Goal: Task Accomplishment & Management: Manage account settings

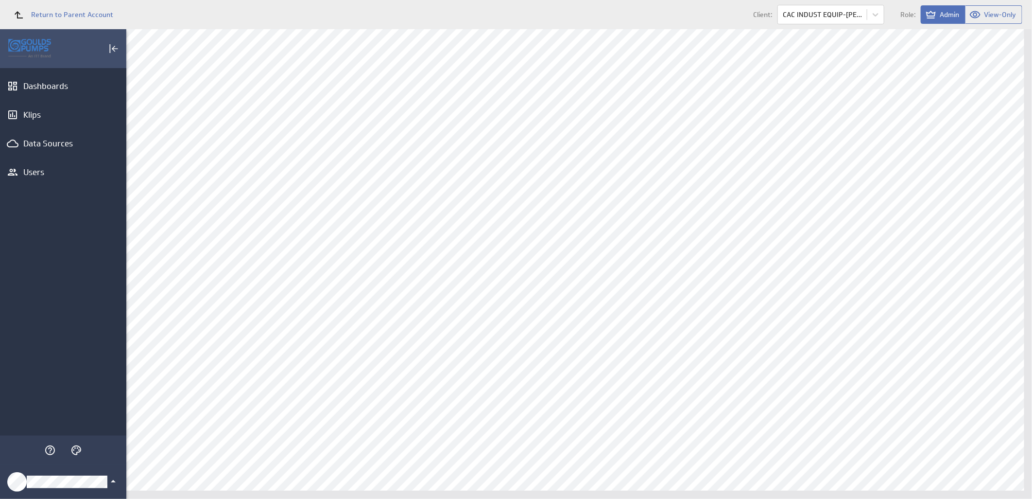
click at [114, 481] on icon "Klipfolio Account" at bounding box center [113, 481] width 12 height 12
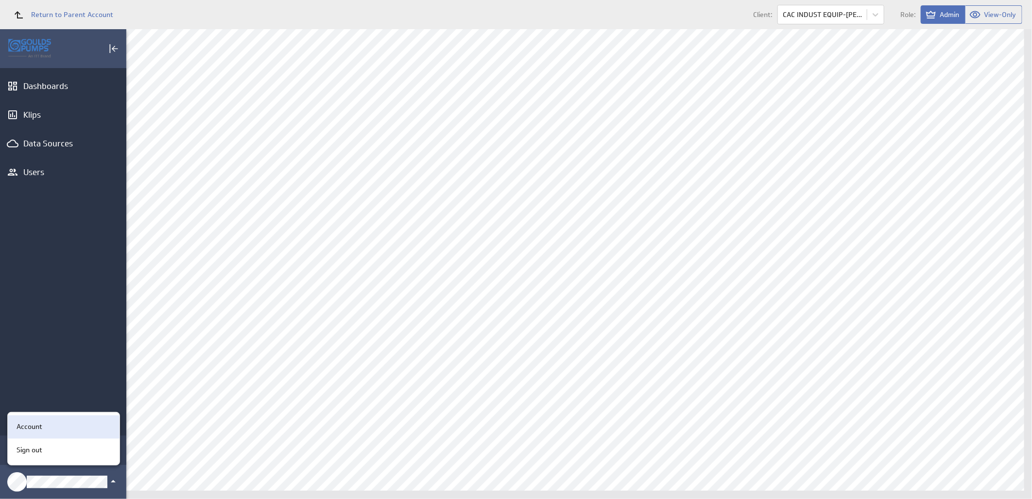
click at [46, 424] on div "Account" at bounding box center [62, 426] width 99 height 10
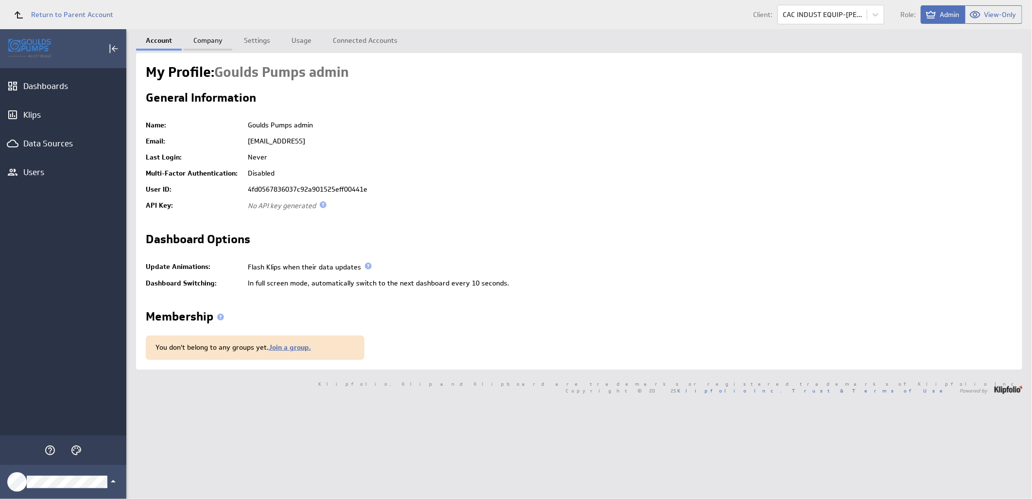
click at [202, 42] on link "Company" at bounding box center [208, 38] width 49 height 19
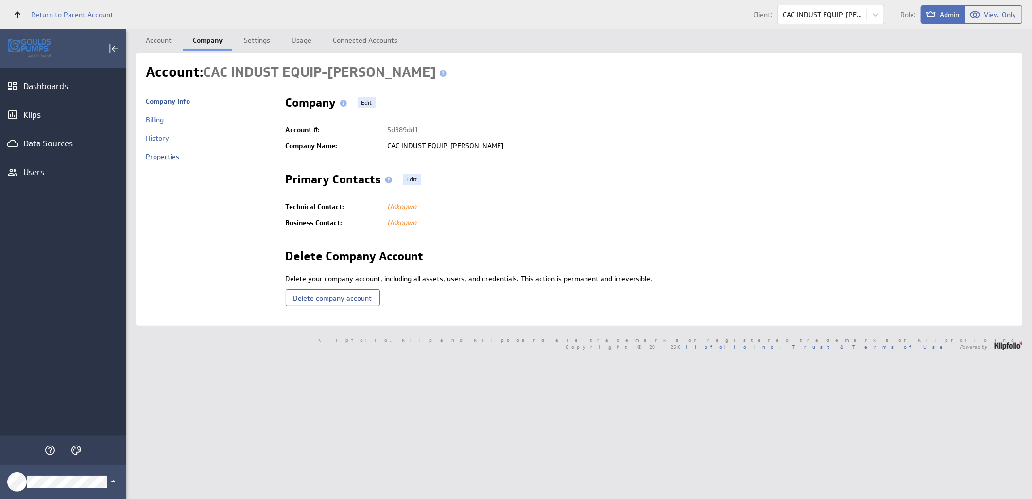
click at [170, 156] on link "Properties" at bounding box center [163, 156] width 34 height 9
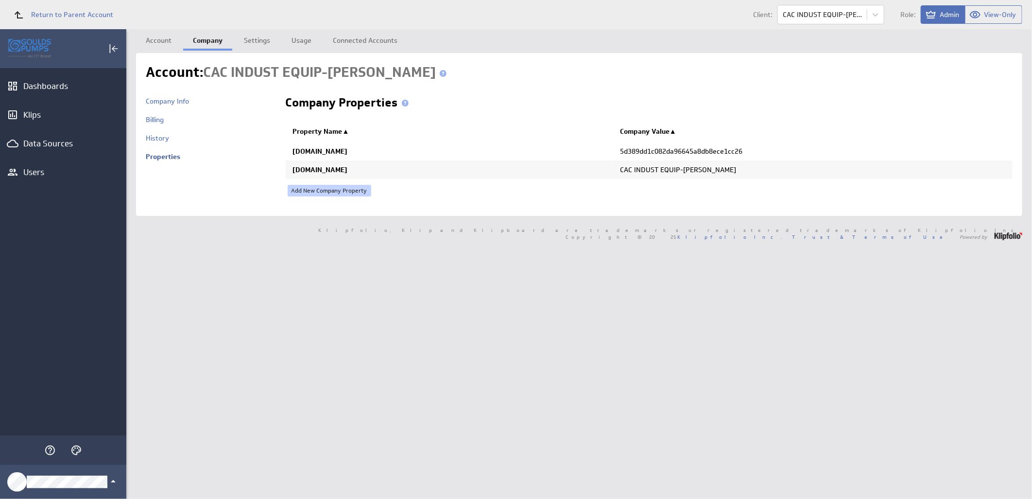
click at [360, 188] on link "Add New Company Property" at bounding box center [330, 191] width 84 height 12
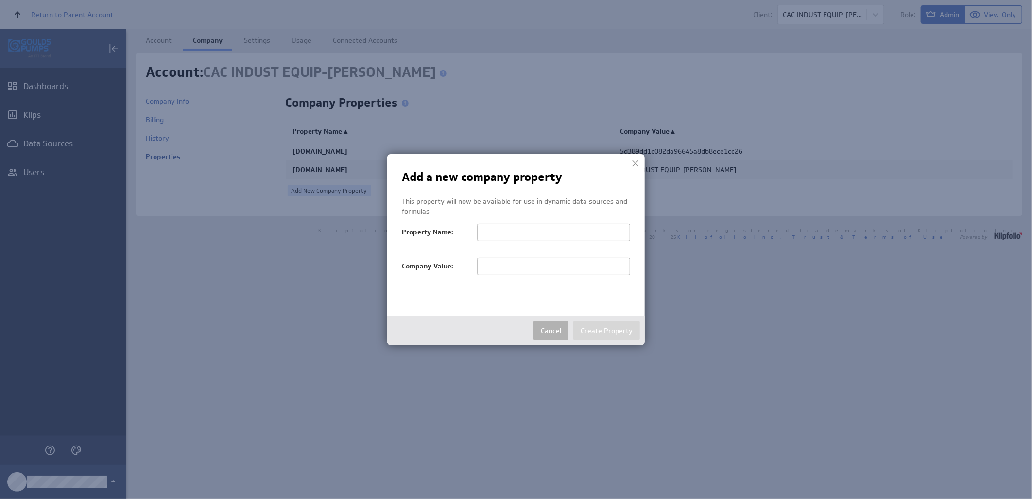
click at [511, 265] on input "text" at bounding box center [553, 266] width 153 height 17
paste input "CAC INDUST EQUIP-[PERSON_NAME]"
type input "CAC INDUST EQUIP-[PERSON_NAME]"
click at [489, 230] on input "text" at bounding box center [553, 232] width 153 height 17
paste input "salesTerritoryFilter"
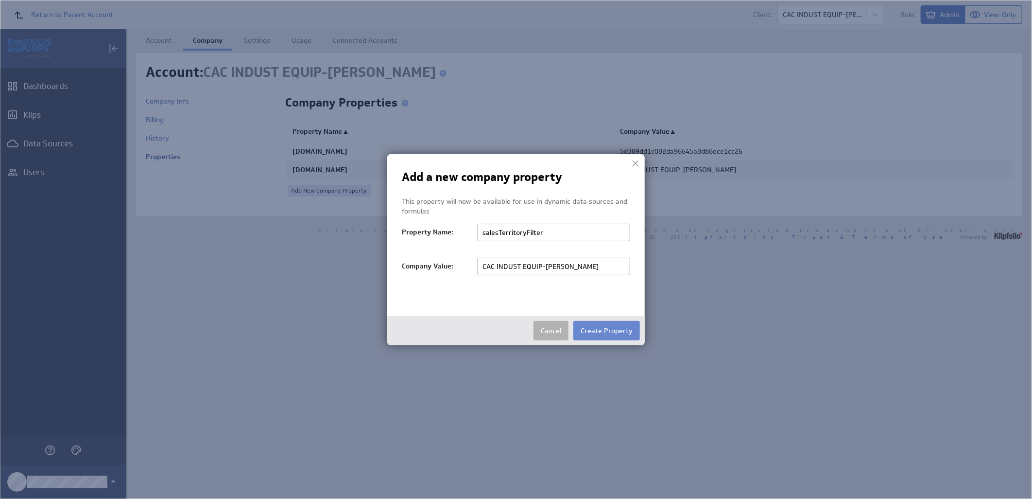
type input "salesTerritoryFilter"
click at [598, 327] on button "Create Property" at bounding box center [606, 330] width 67 height 19
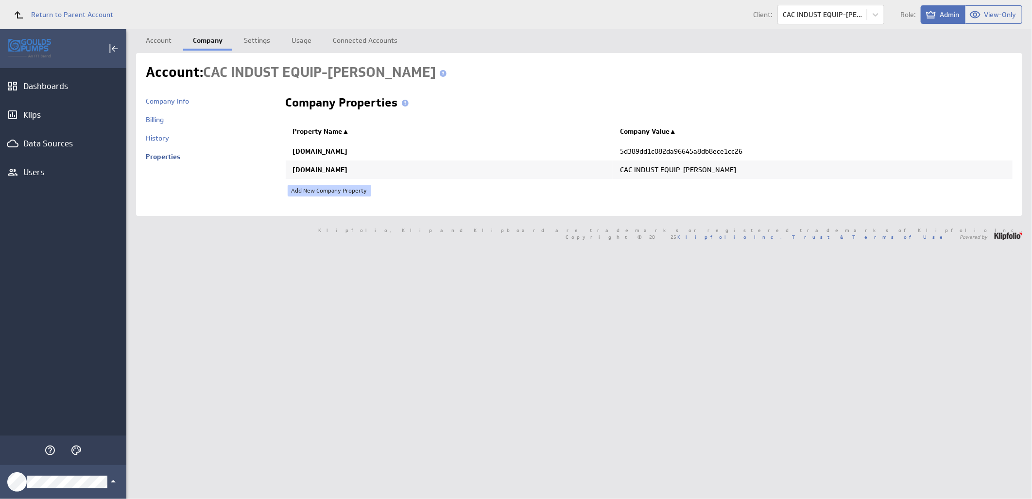
click at [316, 190] on link "Add New Company Property" at bounding box center [330, 191] width 84 height 12
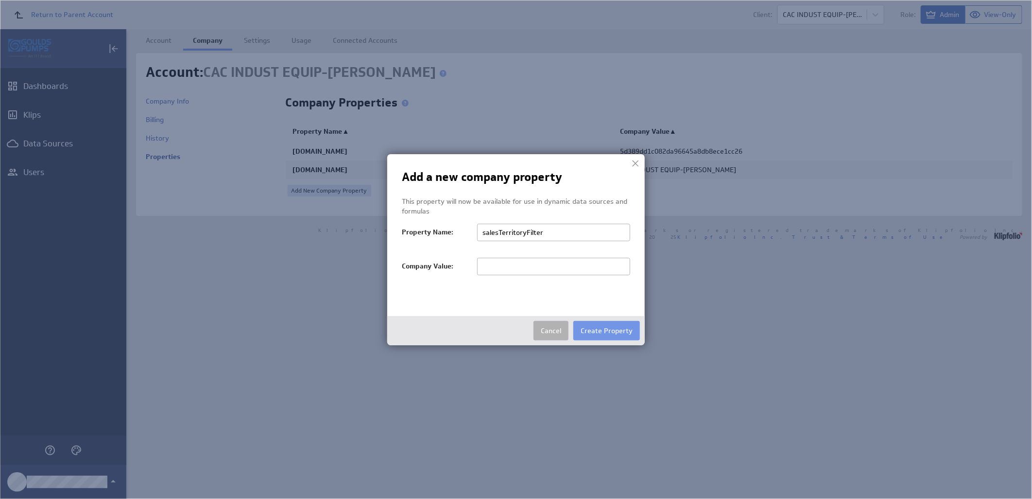
type input "salesTerritoryFilter"
click at [496, 264] on input "text" at bounding box center [553, 266] width 153 height 17
click at [515, 270] on input "text" at bounding box center [553, 266] width 153 height 17
paste input "CAC INDUST EQUIP-[PERSON_NAME]"
type input "CAC INDUST EQUIP-[PERSON_NAME]"
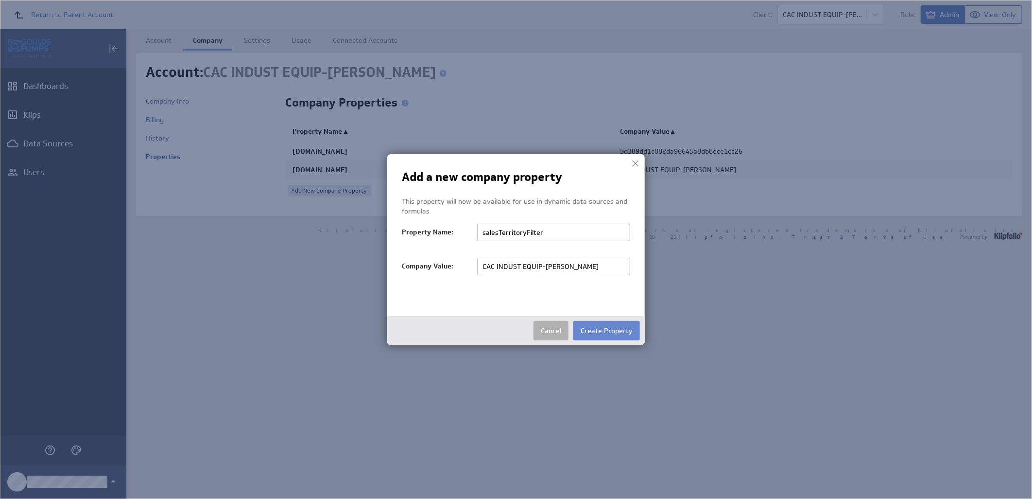
click at [602, 333] on button "Create Property" at bounding box center [606, 330] width 67 height 19
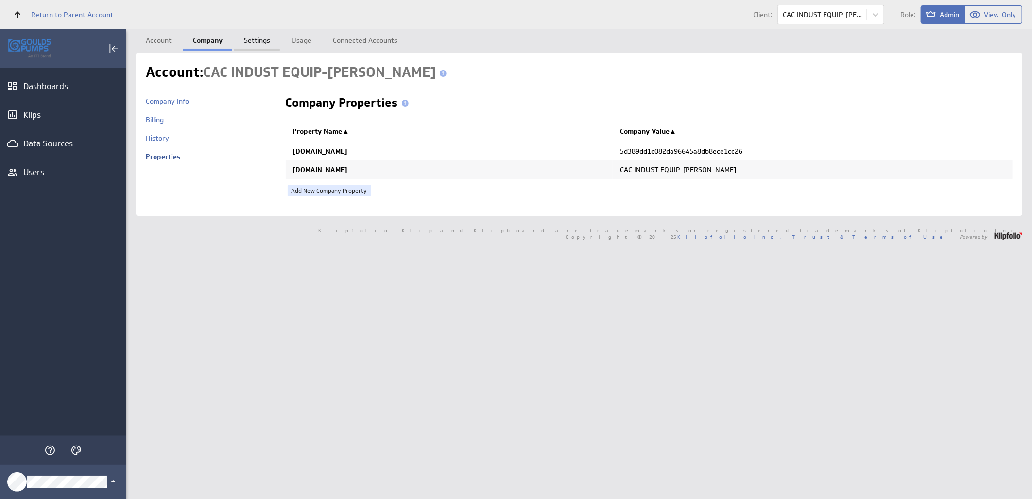
click at [259, 42] on link "Settings" at bounding box center [257, 38] width 46 height 19
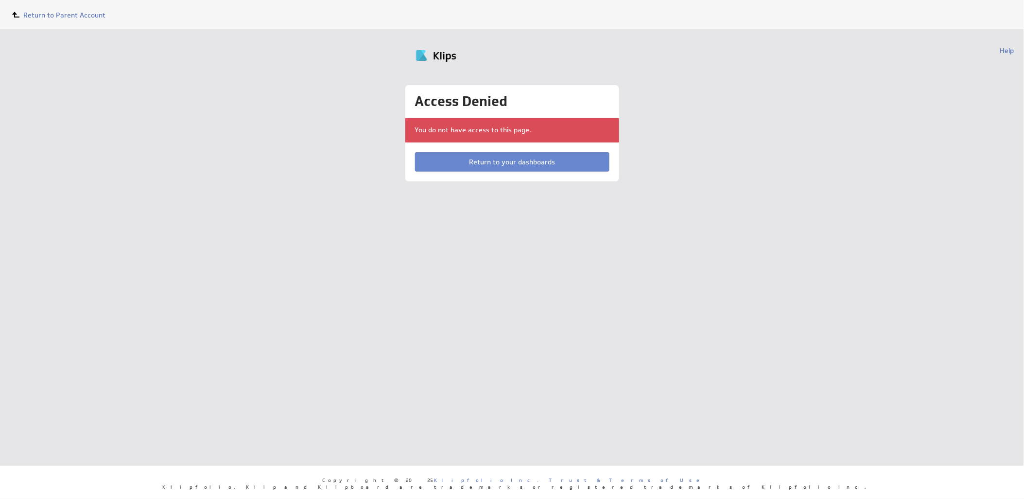
click at [484, 156] on link "Return to your dashboards" at bounding box center [512, 161] width 194 height 19
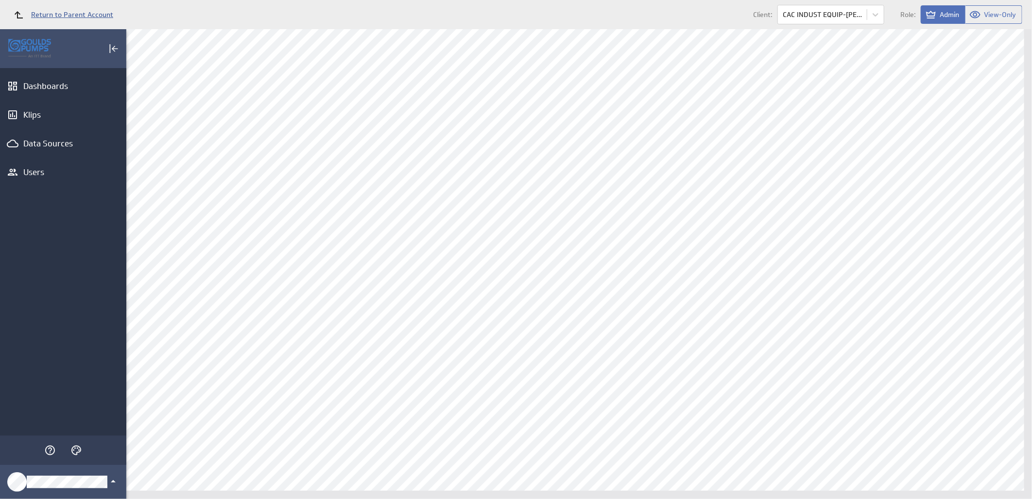
click at [52, 12] on span "Return to Parent Account" at bounding box center [72, 14] width 82 height 7
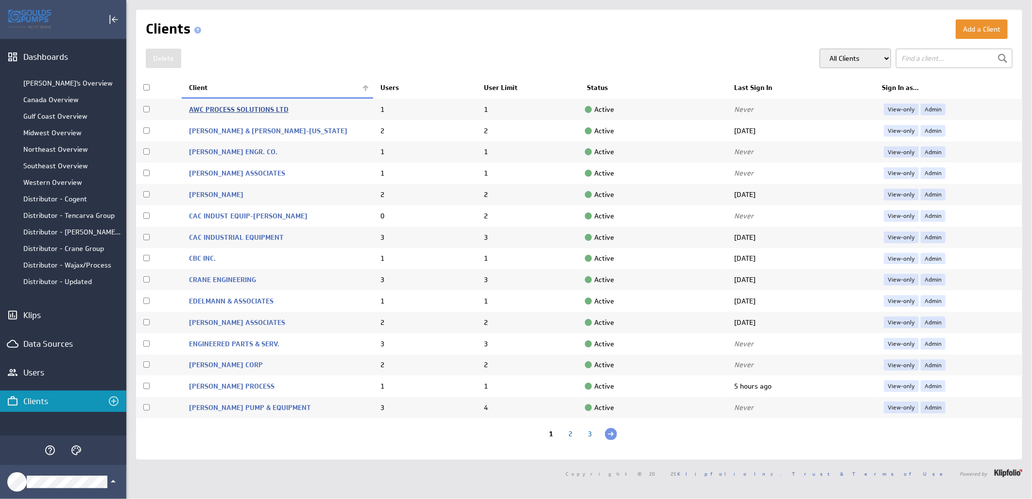
click at [198, 108] on link "AWC PROCESS SOLUTIONS LTD" at bounding box center [239, 109] width 100 height 9
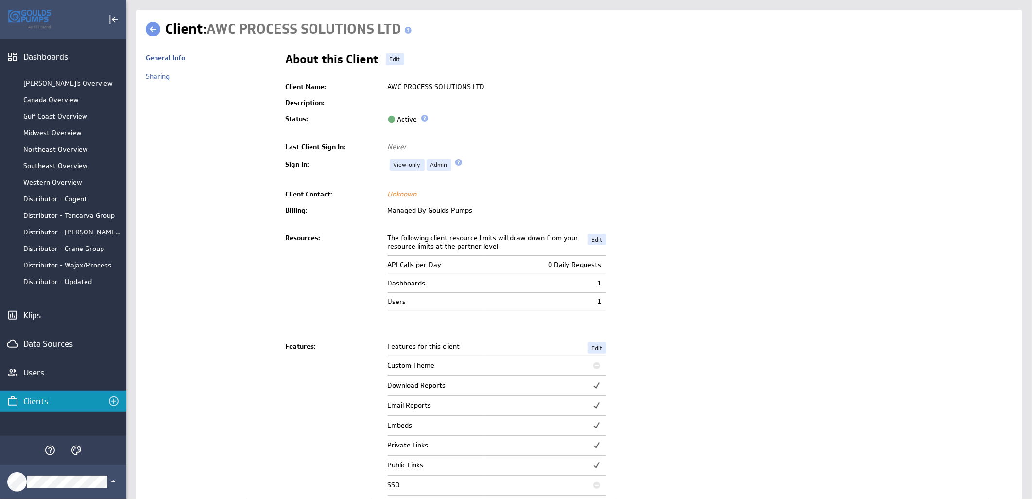
click at [153, 31] on link at bounding box center [153, 29] width 15 height 15
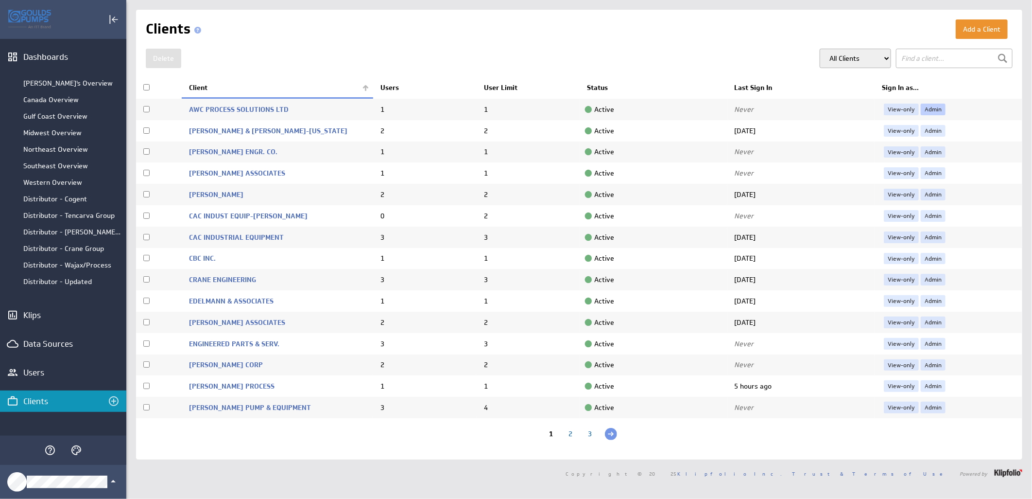
click at [932, 104] on link "Admin" at bounding box center [933, 110] width 25 height 12
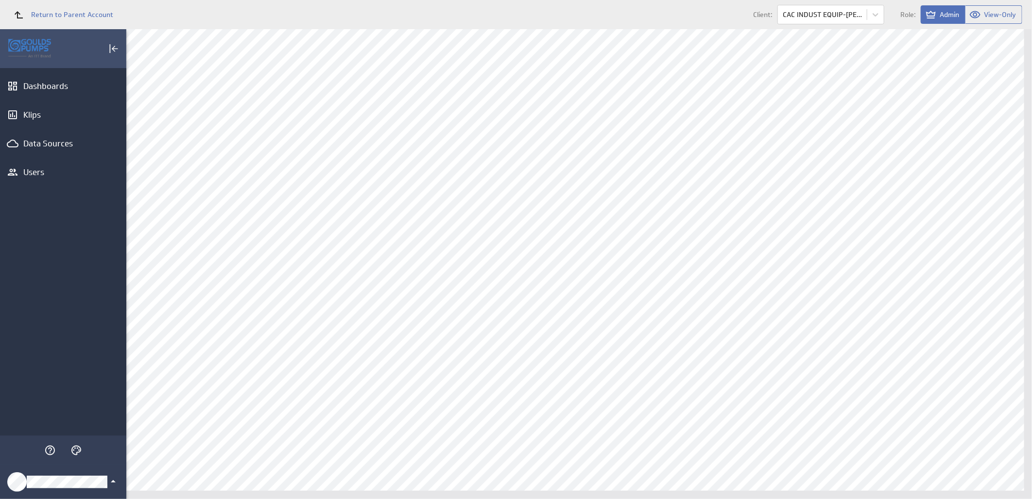
click at [114, 482] on icon "Klipfolio Account" at bounding box center [113, 481] width 5 height 2
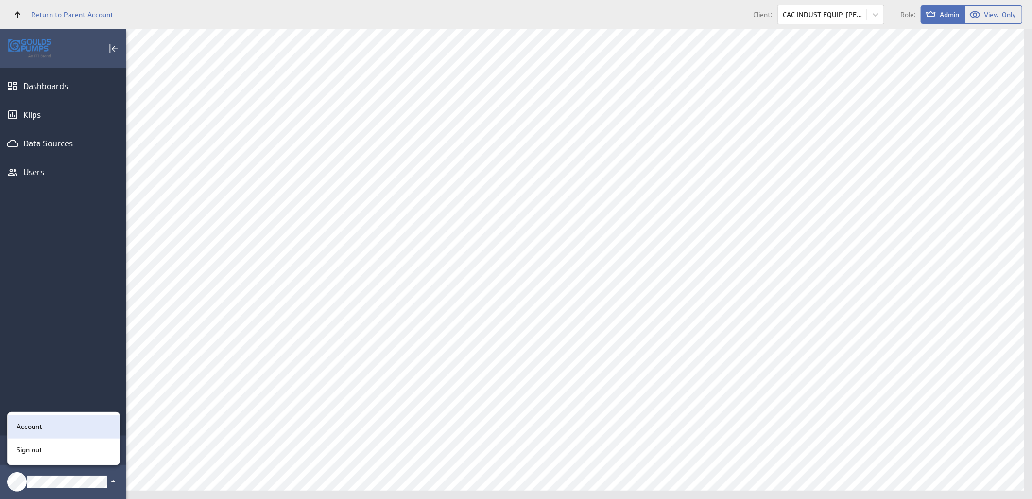
click at [70, 428] on div "Account" at bounding box center [62, 426] width 99 height 10
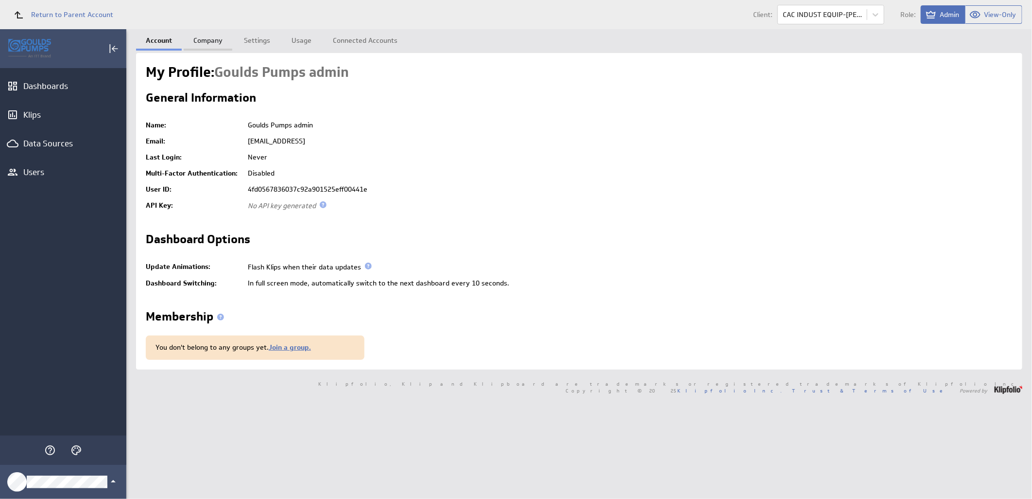
click at [209, 37] on link "Company" at bounding box center [208, 38] width 49 height 19
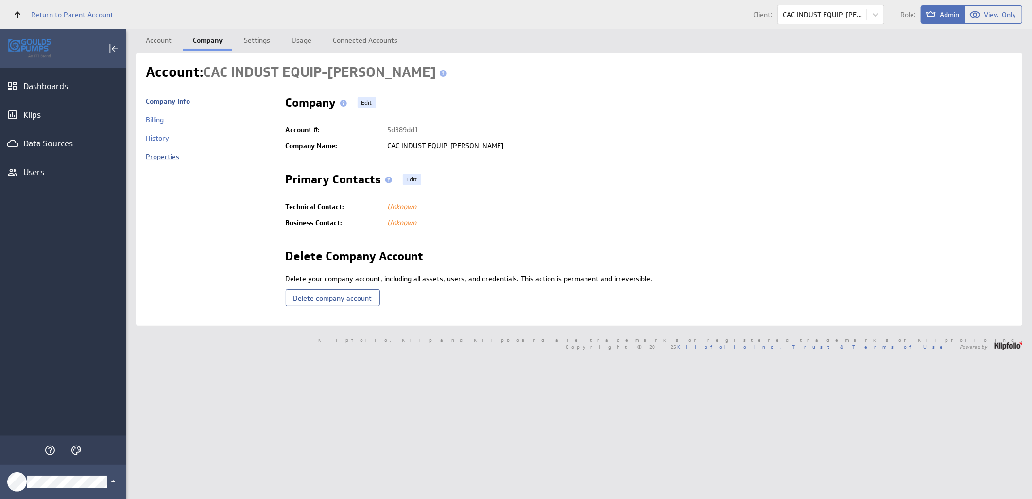
click at [165, 157] on link "Properties" at bounding box center [163, 156] width 34 height 9
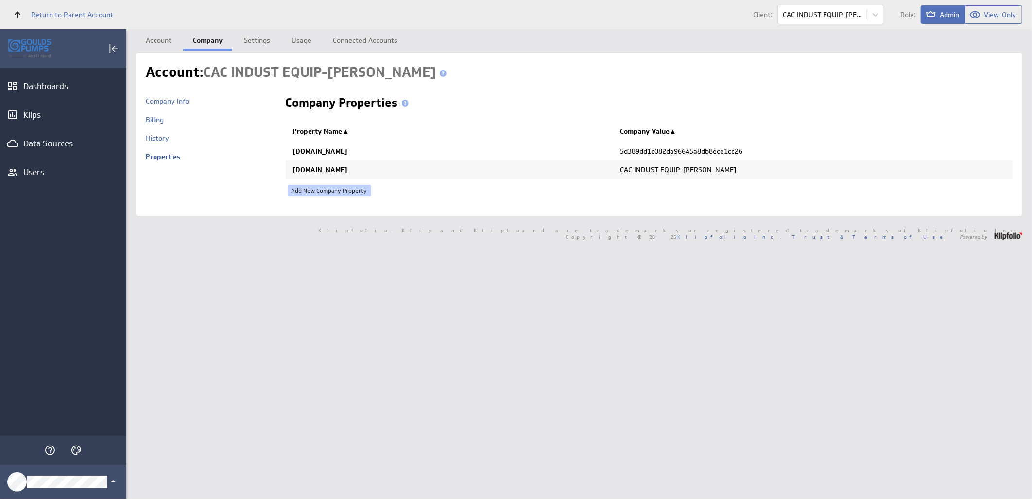
click at [341, 186] on link "Add New Company Property" at bounding box center [330, 191] width 84 height 12
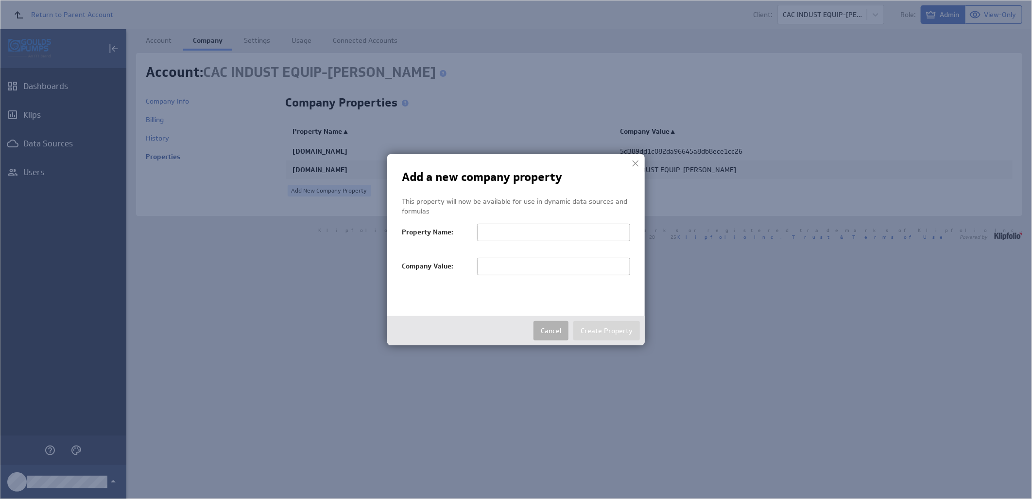
click at [513, 268] on input "text" at bounding box center [553, 266] width 153 height 17
paste input "CAC INDUST EQUIP-LANGLEY"
type input "CAC INDUST EQUIP-LANGLEY"
click at [508, 232] on input "text" at bounding box center [553, 232] width 153 height 17
type input "salesTerritoryFilter"
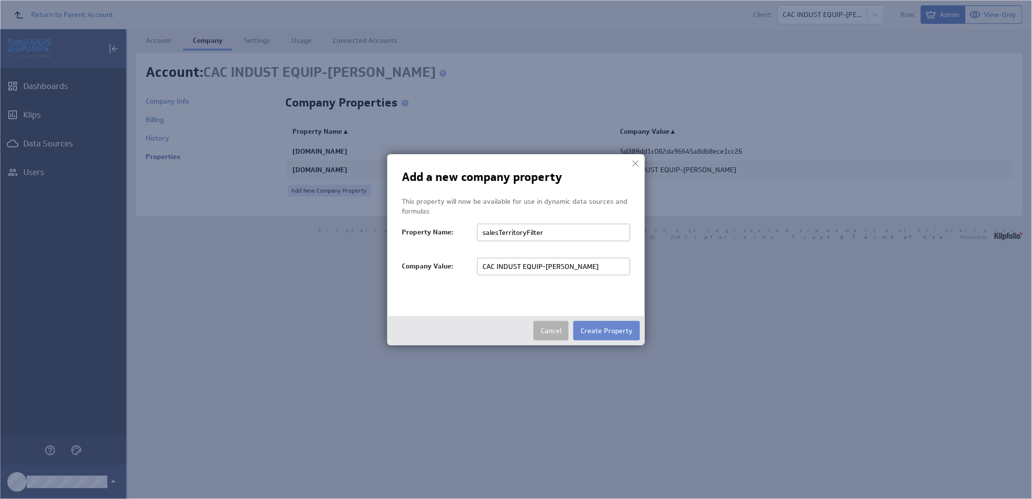
click at [600, 327] on button "Create Property" at bounding box center [606, 330] width 67 height 19
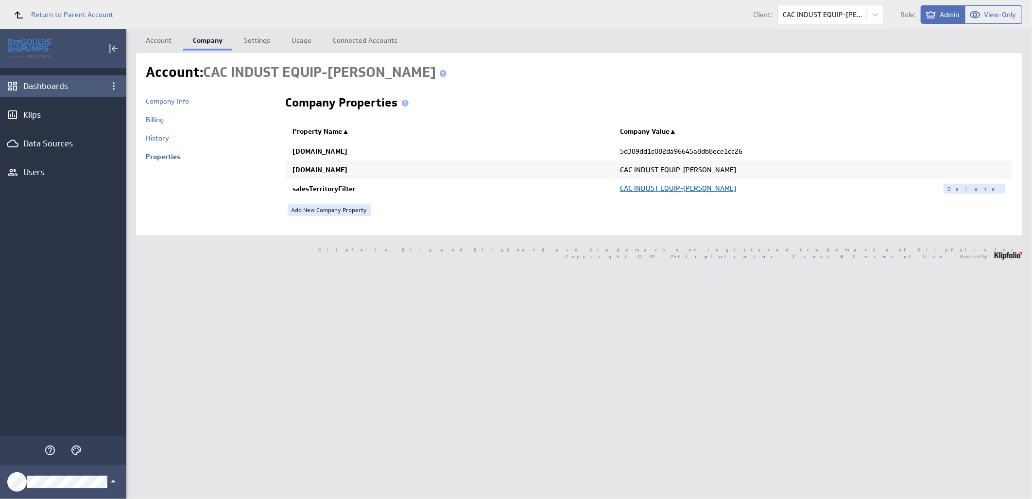
click at [47, 90] on div "Dashboards" at bounding box center [63, 86] width 80 height 11
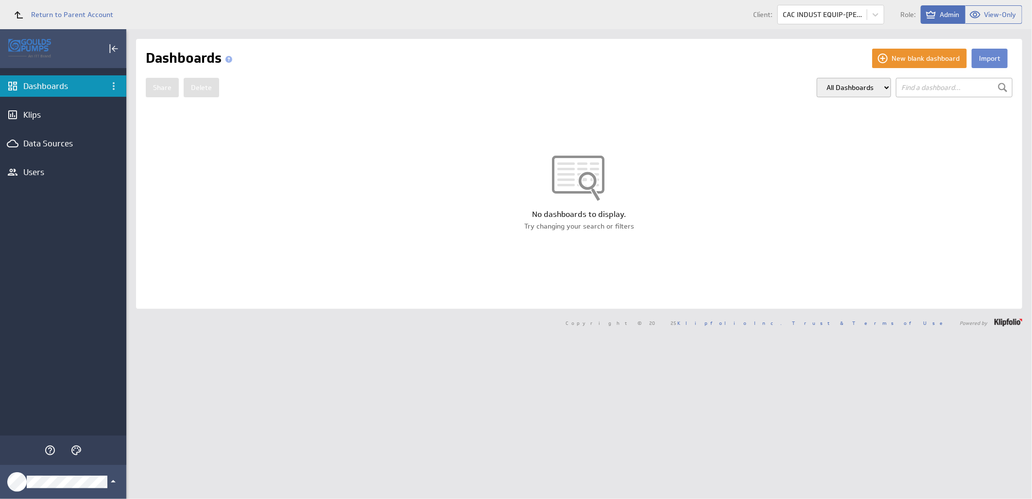
click at [976, 60] on button "Import" at bounding box center [990, 58] width 36 height 19
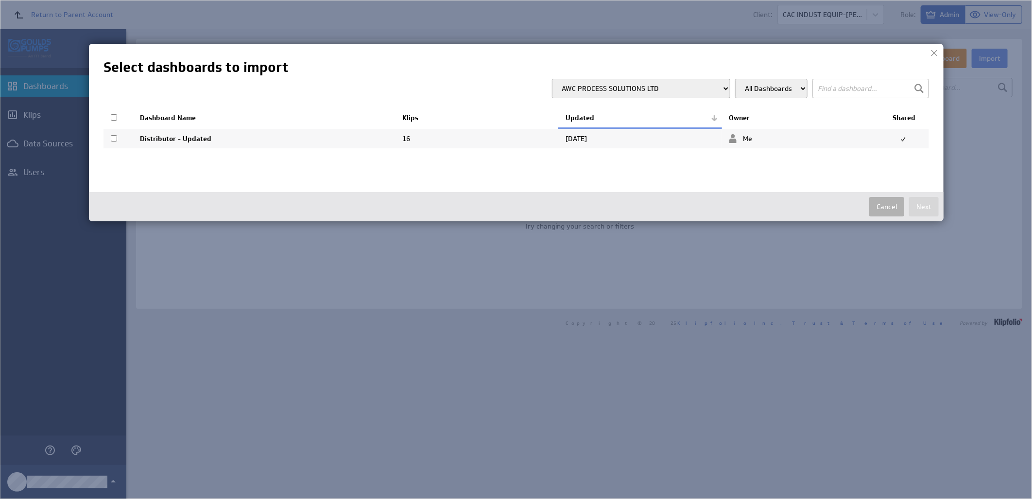
click at [721, 89] on select "AWC PROCESS SOLUTIONS LTD BECKWITH & KUFFEL-ALASKA BROWNLEE MORROW ENGR. CO. BU…" at bounding box center [641, 88] width 178 height 19
select select "235463ac5e4e3905d16a517a1fdf26ae"
click at [602, 79] on select "AWC PROCESS SOLUTIONS LTD BECKWITH & KUFFEL-ALASKA BROWNLEE MORROW ENGR. CO. BU…" at bounding box center [641, 88] width 178 height 19
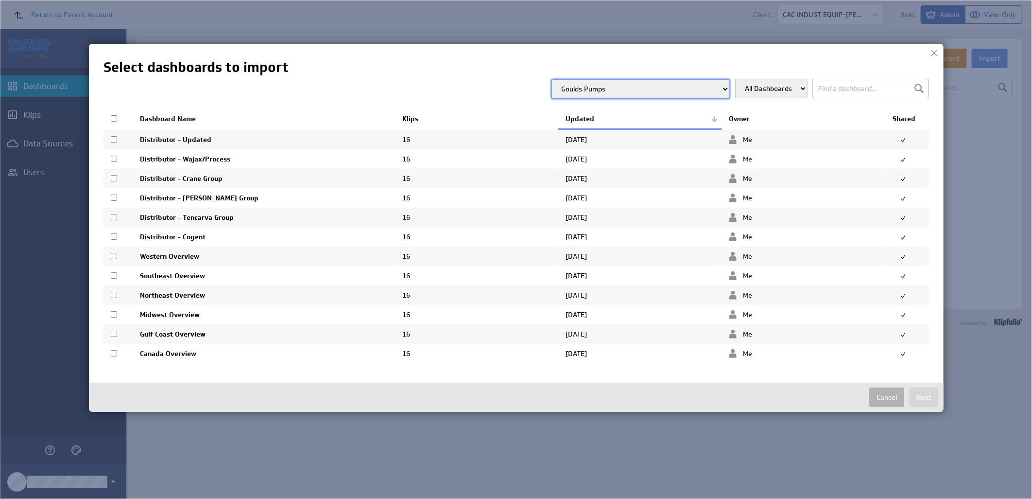
click at [115, 139] on input "checkbox" at bounding box center [114, 139] width 6 height 6
checkbox input "true"
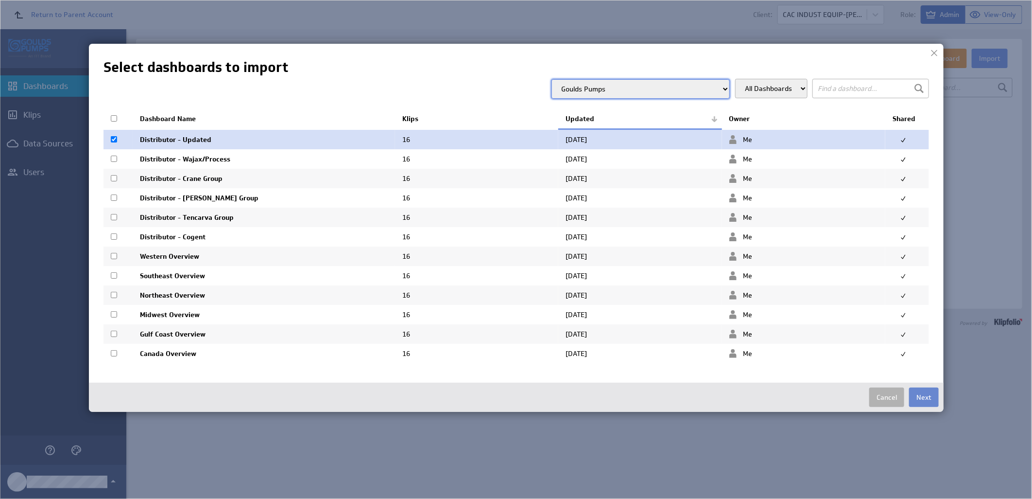
click at [919, 397] on button "Next" at bounding box center [924, 396] width 30 height 19
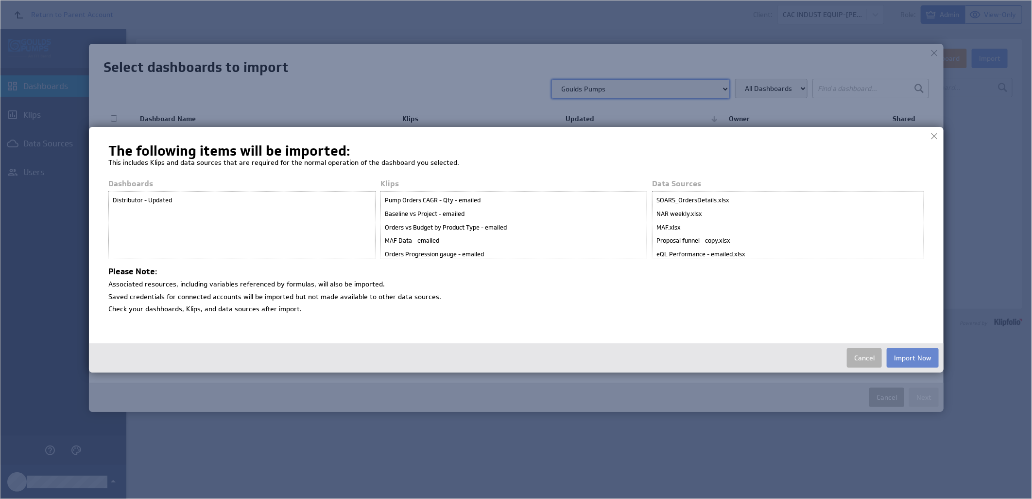
click at [907, 362] on button "Import Now" at bounding box center [913, 357] width 52 height 19
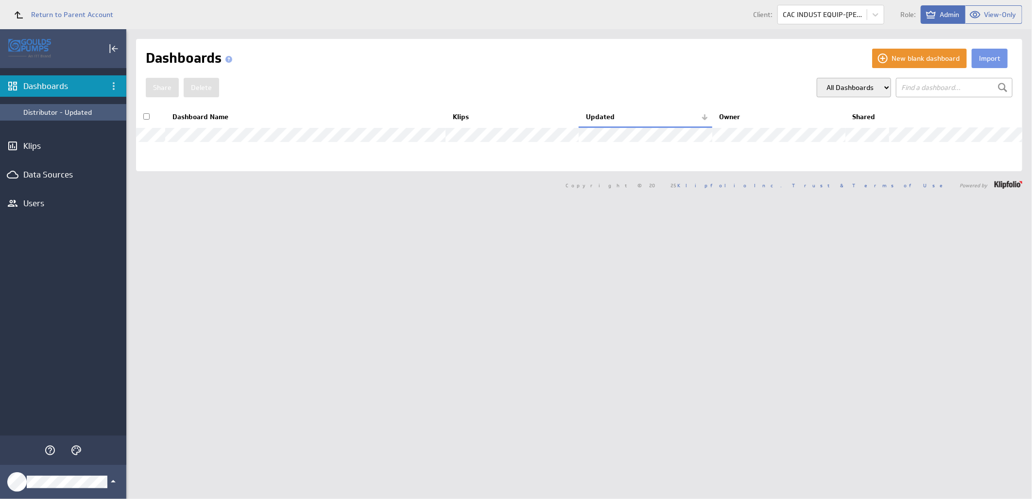
click at [67, 111] on div "Distributor - Updated" at bounding box center [72, 112] width 98 height 9
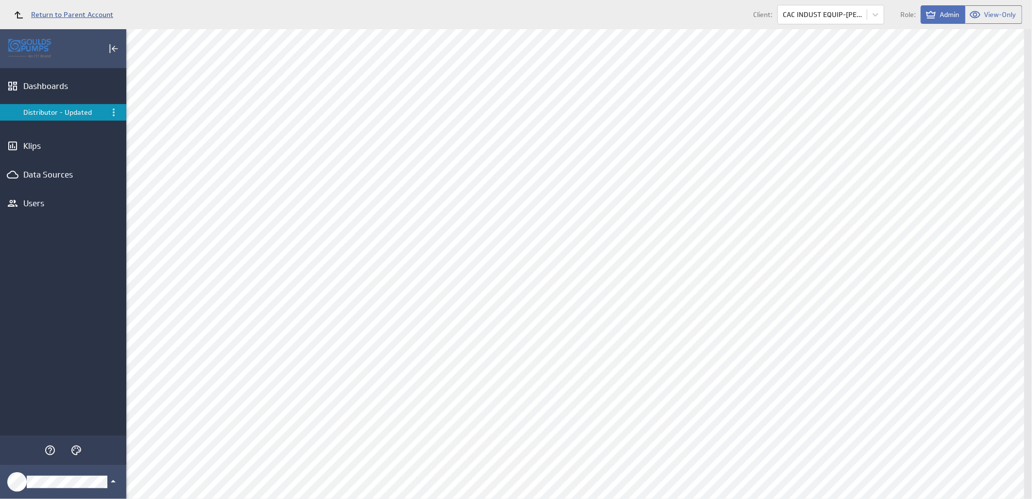
click at [64, 13] on span "Return to Parent Account" at bounding box center [72, 14] width 82 height 7
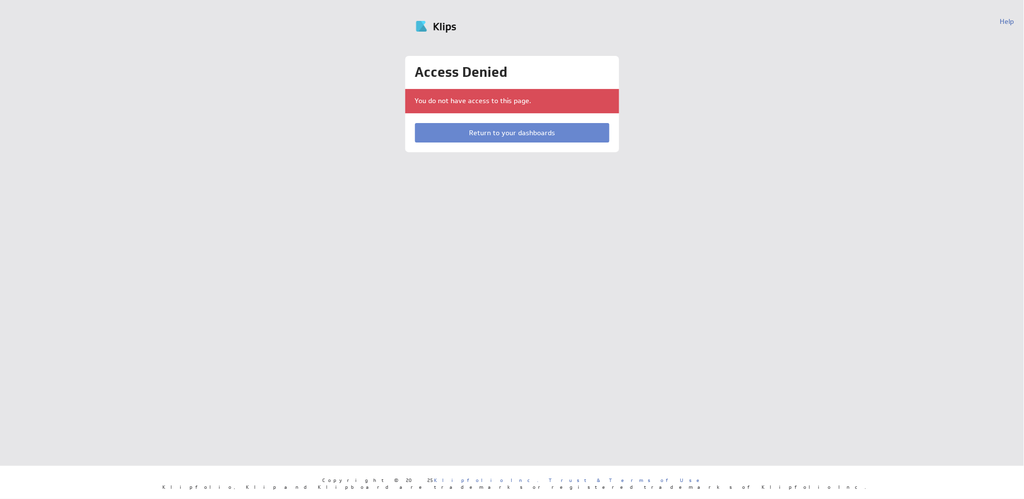
click at [508, 130] on link "Return to your dashboards" at bounding box center [512, 132] width 194 height 19
